Goal: Find specific page/section: Find specific page/section

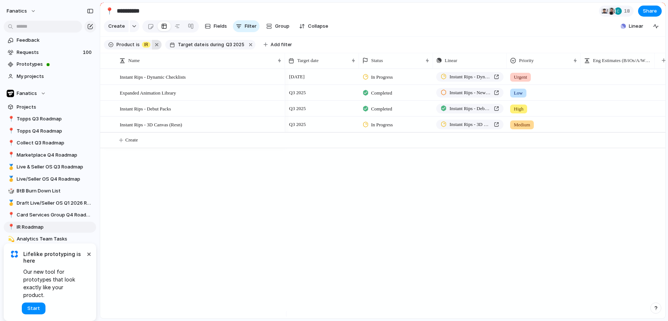
click at [154, 48] on button "button" at bounding box center [157, 45] width 10 height 10
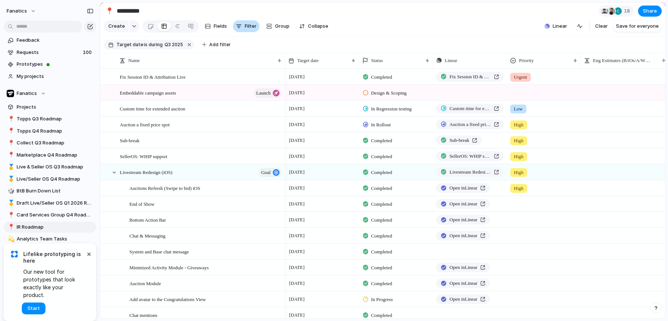
click at [252, 28] on span "Filter" at bounding box center [251, 26] width 12 height 7
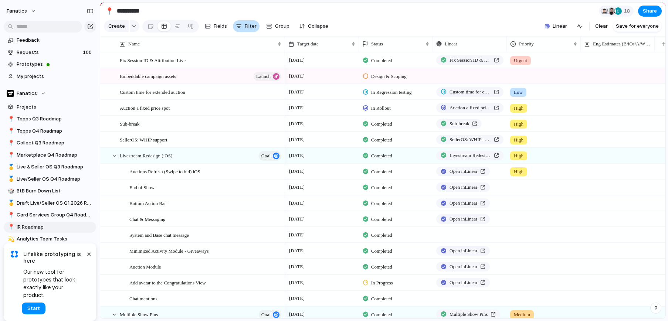
click at [252, 28] on span "Filter" at bounding box center [251, 26] width 12 height 7
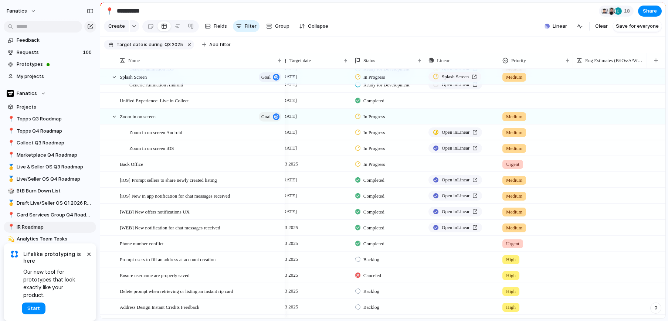
scroll to position [0, 4]
